Goal: Navigation & Orientation: Find specific page/section

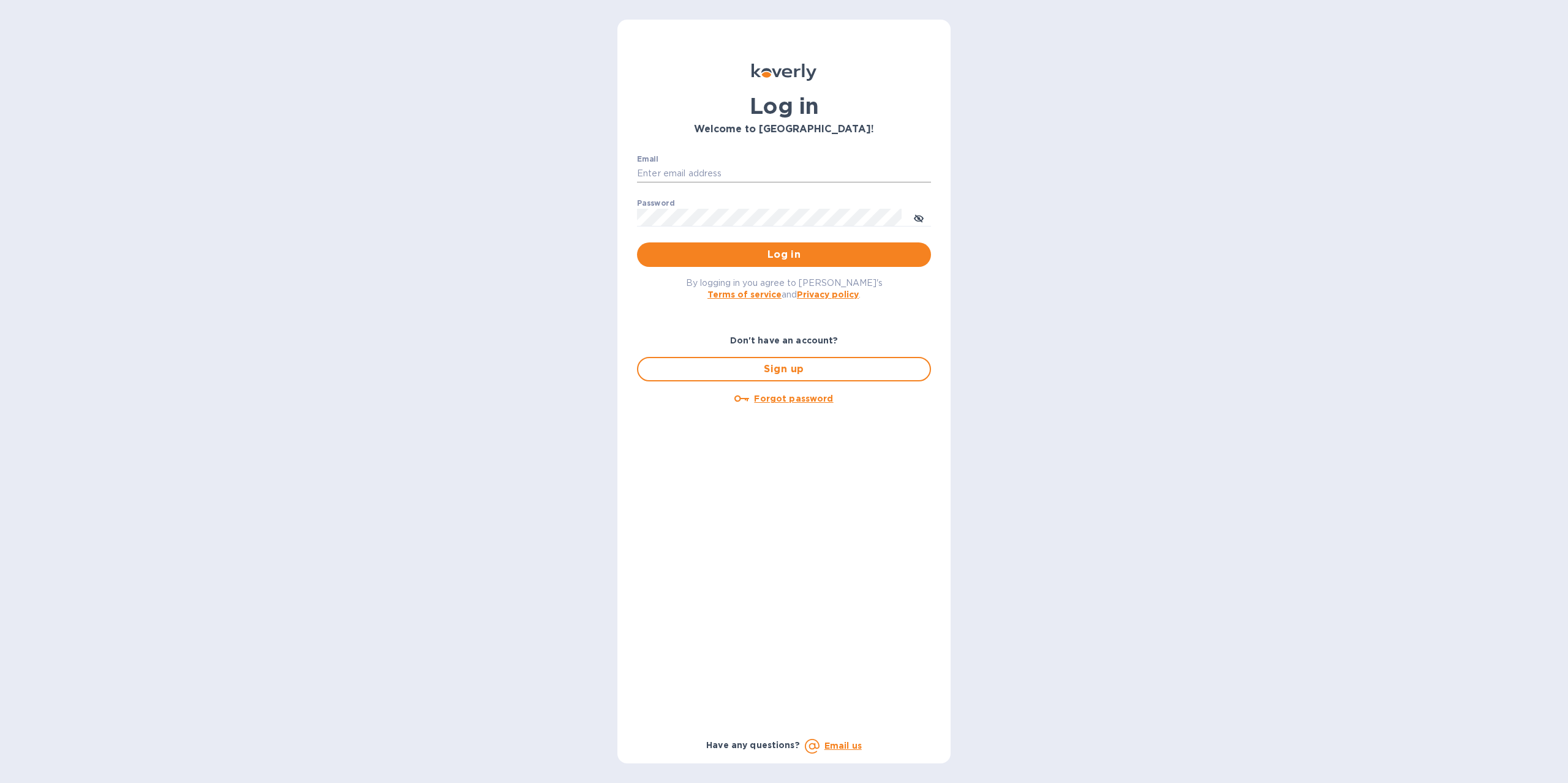
click at [697, 168] on input "Email" at bounding box center [784, 174] width 294 height 18
type input "[EMAIL_ADDRESS][DOMAIN_NAME]"
click at [793, 249] on span "Log in" at bounding box center [783, 255] width 274 height 14
